Goal: Register for event/course

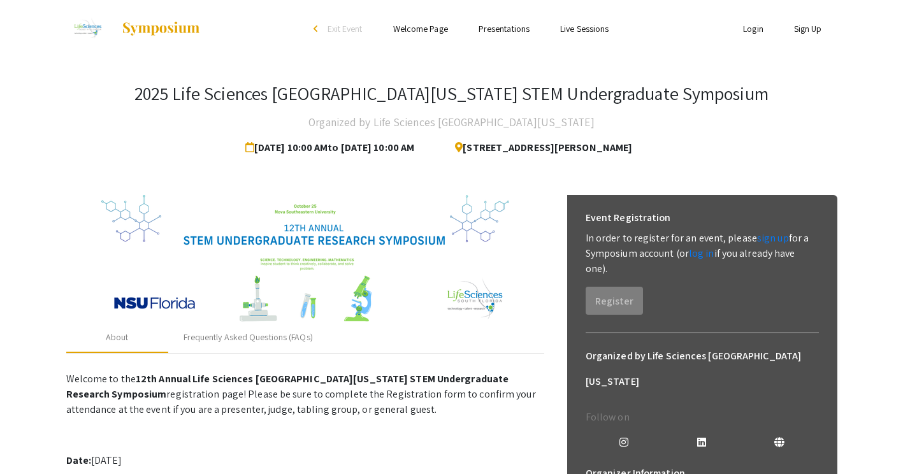
click at [791, 178] on div "2025 Life Sciences [GEOGRAPHIC_DATA][US_STATE] STEM Undergraduate Symposium Org…" at bounding box center [452, 446] width 791 height 779
click at [437, 328] on div "About Frequently Asked Questions (FAQs)" at bounding box center [305, 338] width 478 height 31
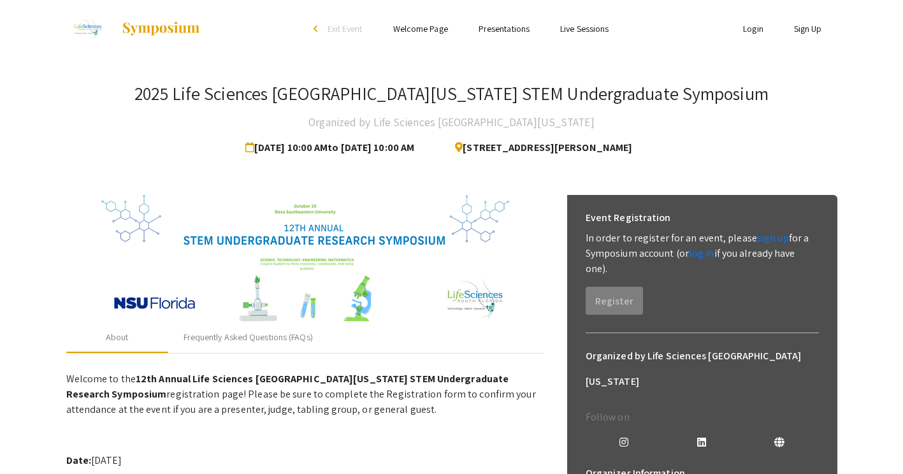
click at [810, 157] on div "2025 Life Sciences [GEOGRAPHIC_DATA][US_STATE] STEM Undergraduate Symposium Org…" at bounding box center [452, 122] width 772 height 78
click at [705, 171] on div "2025 Life Sciences [GEOGRAPHIC_DATA][US_STATE] STEM Undergraduate Symposium Org…" at bounding box center [452, 446] width 791 height 779
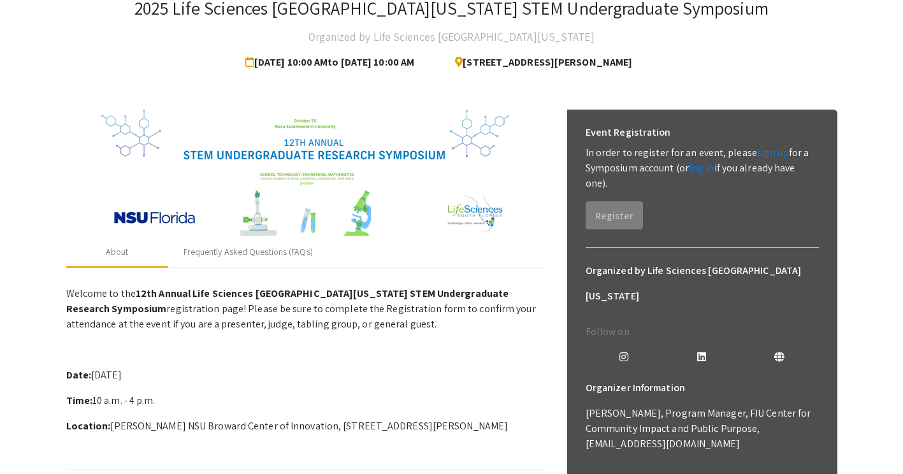
scroll to position [85, 0]
